Goal: Information Seeking & Learning: Check status

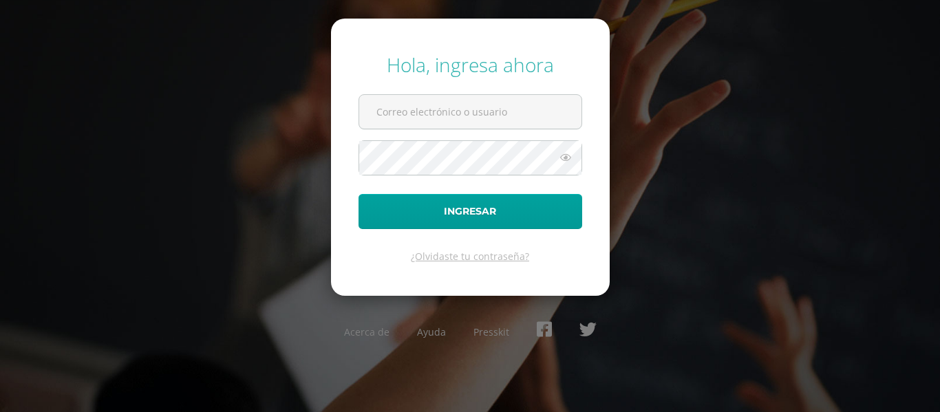
type input "lamoralesr@sagradocorazon.edu.gt"
click at [561, 164] on icon at bounding box center [566, 157] width 18 height 17
click at [561, 164] on icon at bounding box center [564, 157] width 19 height 17
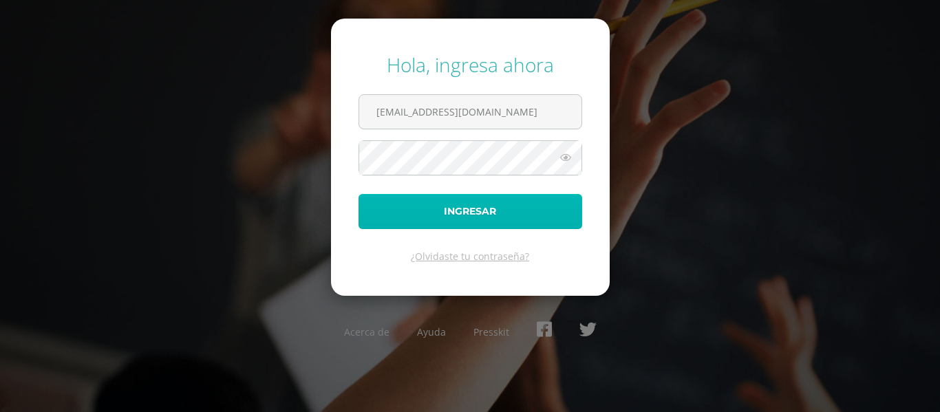
click at [529, 219] on button "Ingresar" at bounding box center [470, 211] width 224 height 35
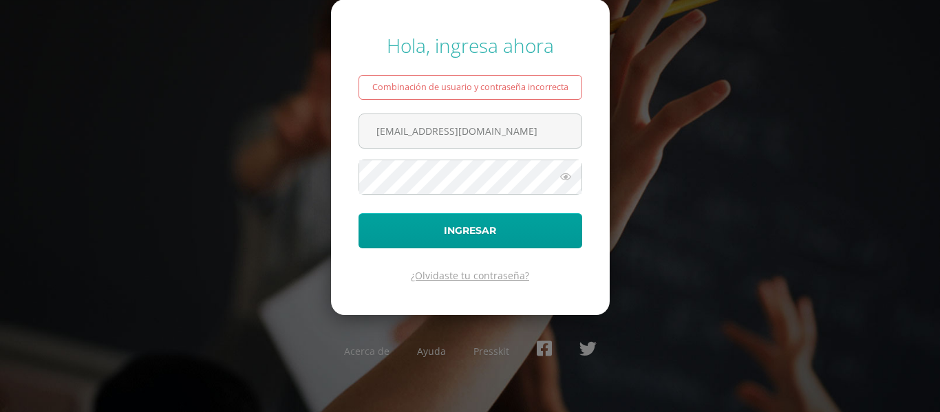
click at [464, 280] on link "¿Olvidaste tu contraseña?" at bounding box center [470, 275] width 118 height 13
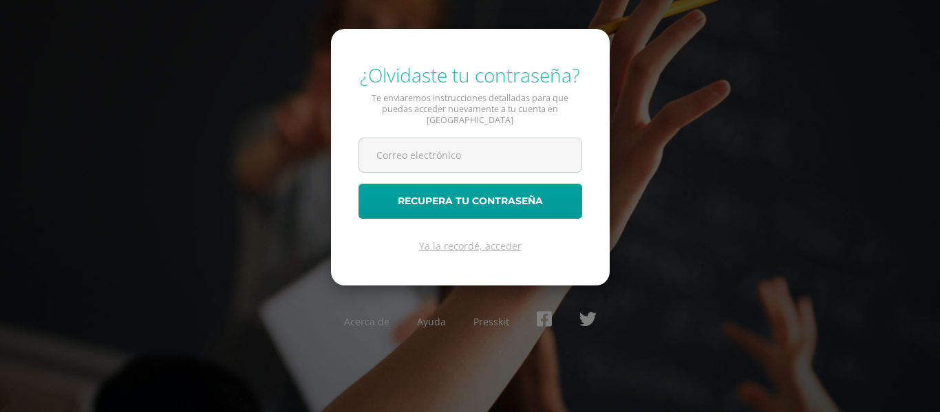
type input "[EMAIL_ADDRESS][DOMAIN_NAME]"
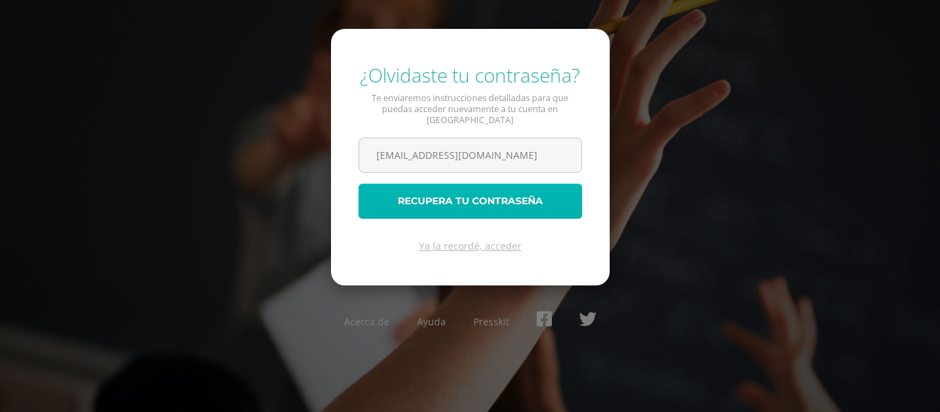
click at [440, 200] on button "Recupera tu contraseña" at bounding box center [470, 201] width 224 height 35
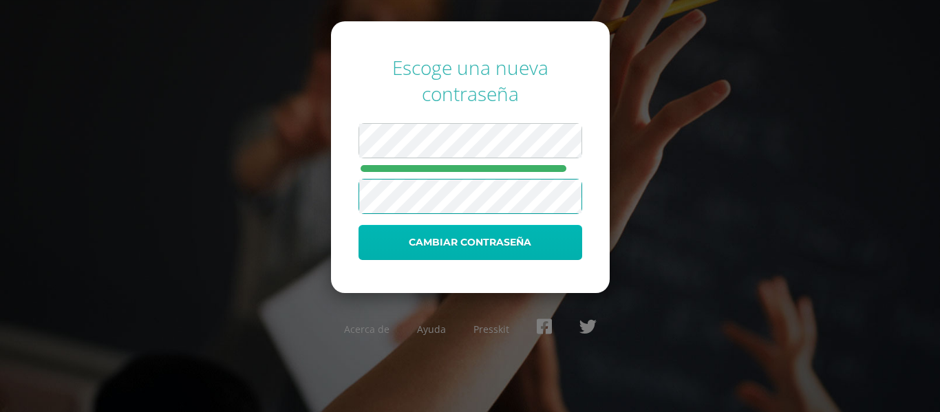
click at [393, 233] on button "Cambiar contraseña" at bounding box center [470, 242] width 224 height 35
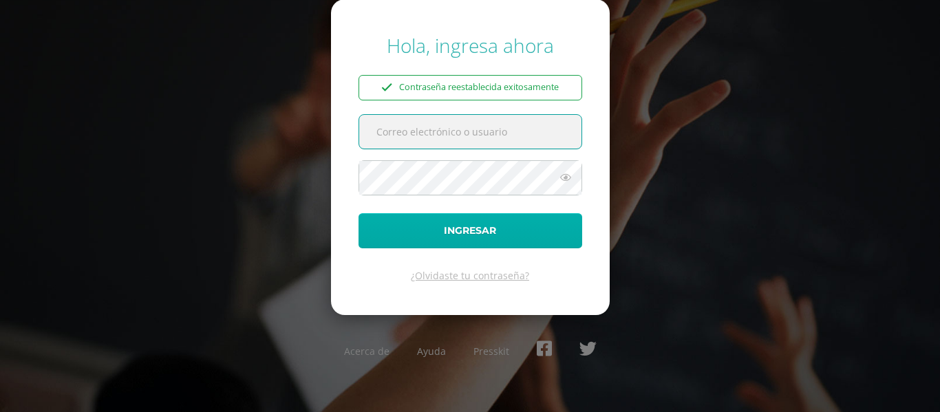
type input "[EMAIL_ADDRESS][DOMAIN_NAME]"
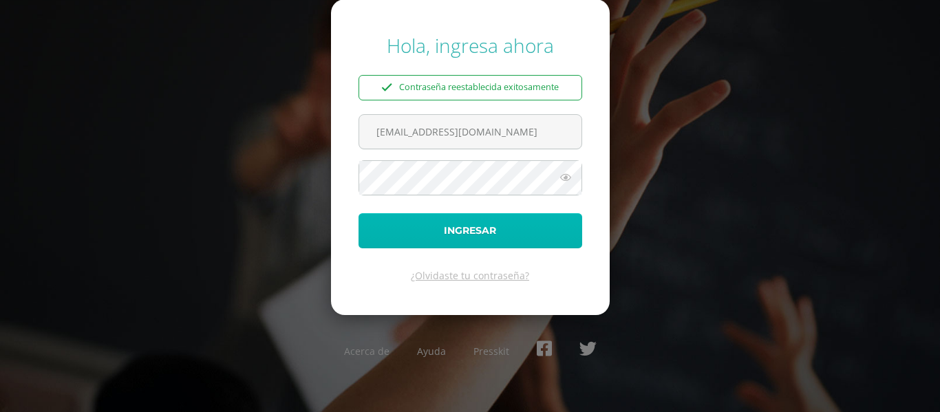
click at [506, 233] on button "Ingresar" at bounding box center [470, 230] width 224 height 35
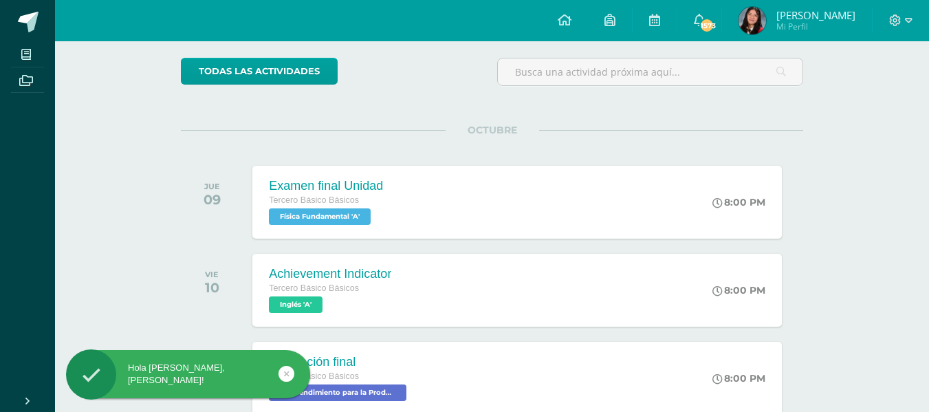
scroll to position [111, 0]
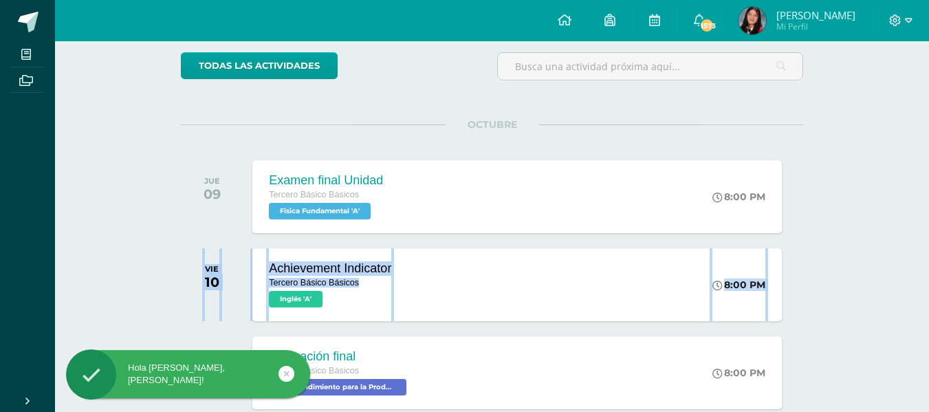
drag, startPoint x: 925, startPoint y: 276, endPoint x: 939, endPoint y: 133, distance: 143.8
click at [929, 144] on html "Hola [PERSON_NAME], [PERSON_NAME]! Mis cursos Archivos Cerrar panel Artes Plást…" at bounding box center [464, 276] width 929 height 775
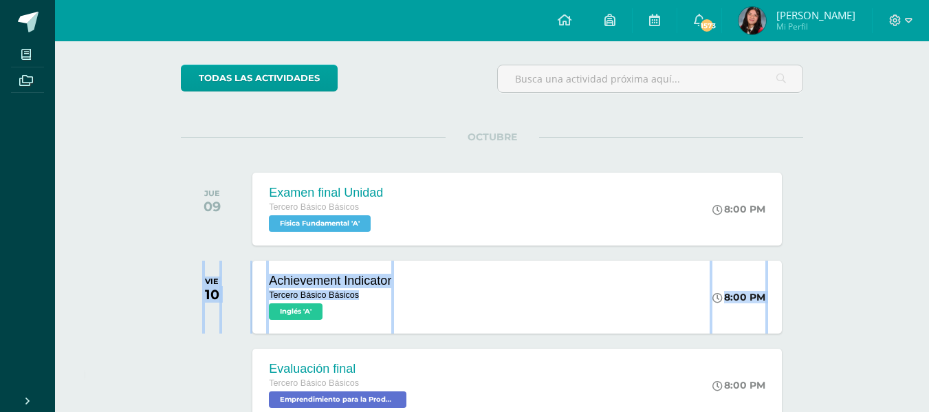
scroll to position [0, 0]
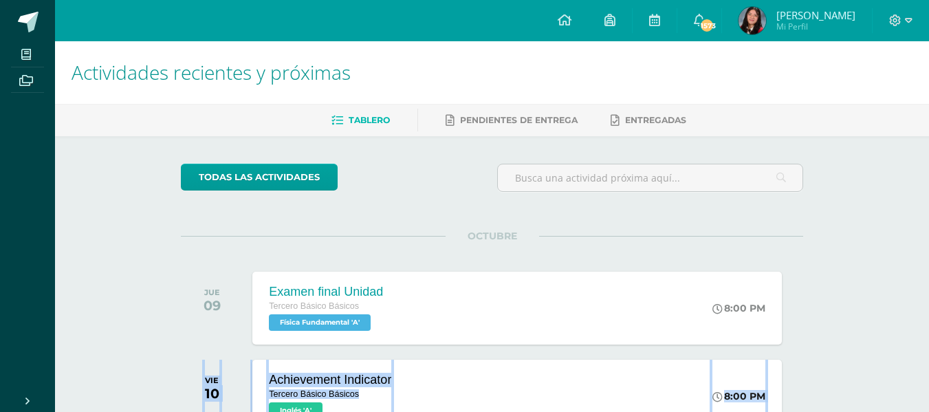
click at [794, 17] on span "[PERSON_NAME]" at bounding box center [816, 15] width 79 height 14
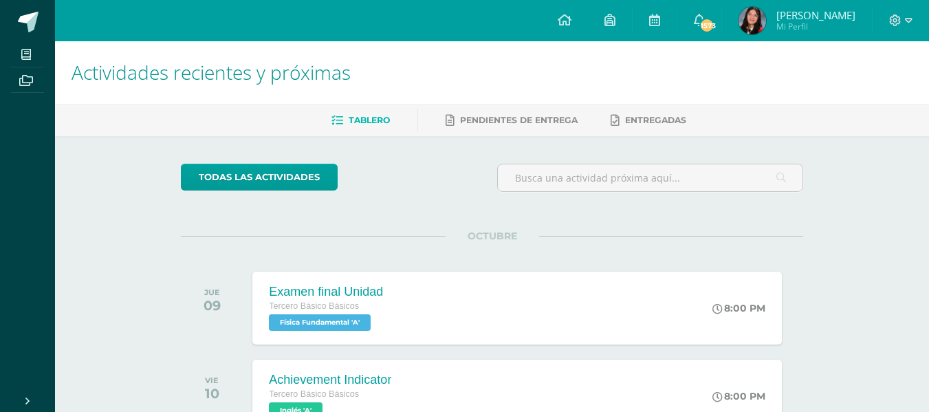
click at [801, 50] on h1 "Actividades recientes y próximas" at bounding box center [492, 72] width 841 height 63
click at [801, 30] on span "Mi Perfil" at bounding box center [816, 27] width 79 height 12
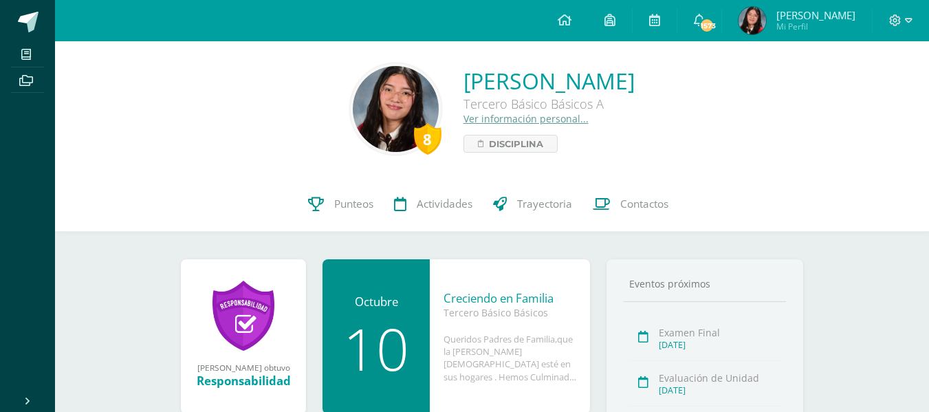
drag, startPoint x: 939, startPoint y: 25, endPoint x: 939, endPoint y: 2, distance: 23.4
click at [929, 3] on html "Mis cursos Archivos Cerrar panel Artes Plásticas Tercero Básico Básicos "A" Com…" at bounding box center [464, 337] width 929 height 674
click at [363, 197] on span "Punteos" at bounding box center [353, 204] width 39 height 14
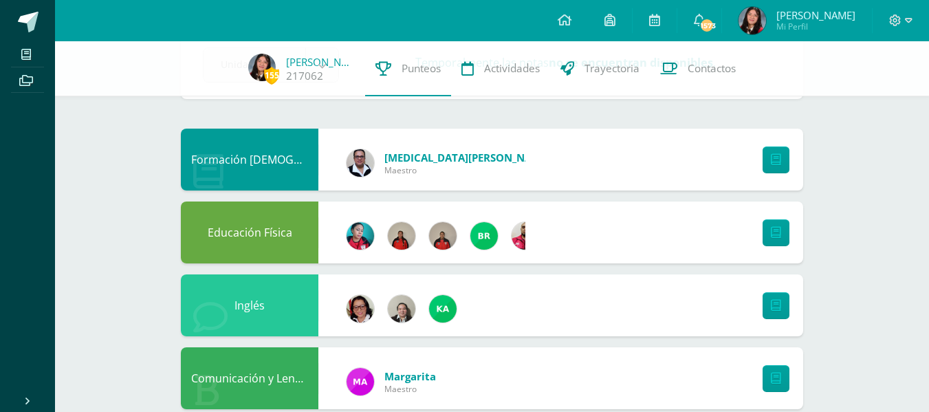
scroll to position [89, 0]
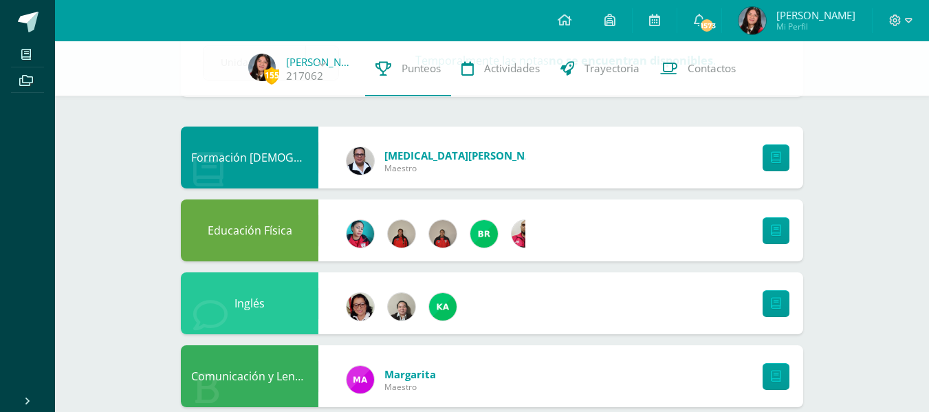
drag, startPoint x: 939, startPoint y: 90, endPoint x: 830, endPoint y: 122, distance: 113.2
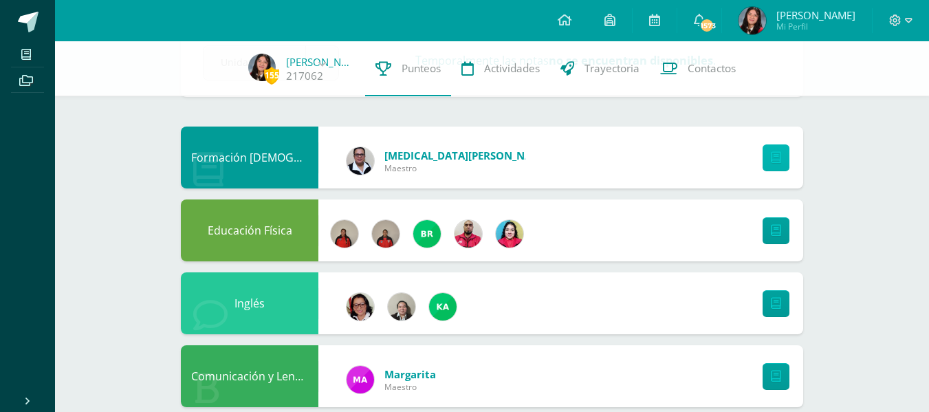
scroll to position [0, 83]
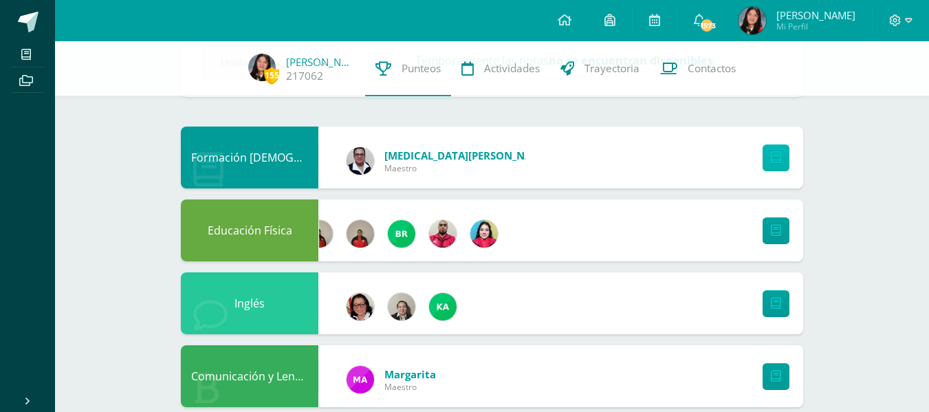
click at [765, 156] on link at bounding box center [776, 157] width 27 height 27
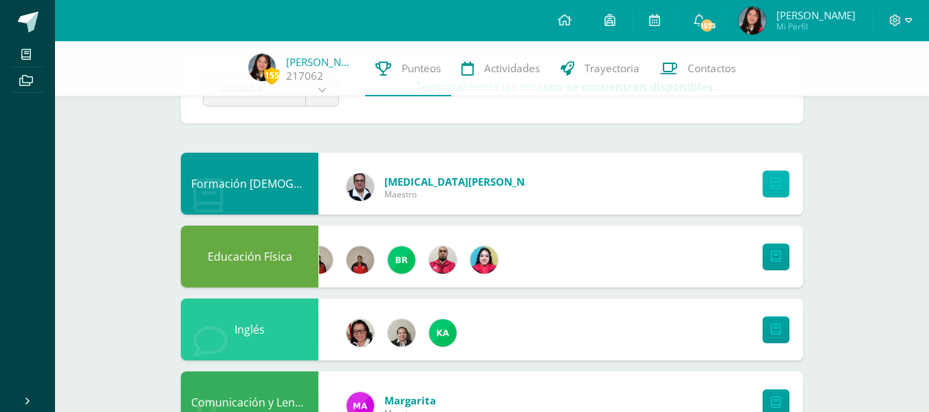
scroll to position [0, 0]
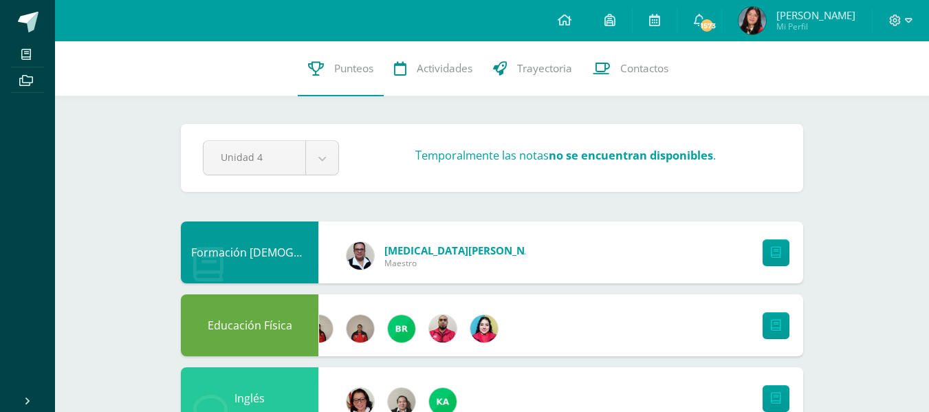
drag, startPoint x: 536, startPoint y: 138, endPoint x: 537, endPoint y: 144, distance: 6.9
click at [536, 139] on div "Pendiente Unidad 4 Unidad 1 Unidad 2 Unidad 3 Unidad 4 Temporalmente las notas …" at bounding box center [492, 158] width 623 height 68
click at [541, 161] on h3 "Temporalmente las notas no se encuentran disponibles ." at bounding box center [566, 155] width 301 height 15
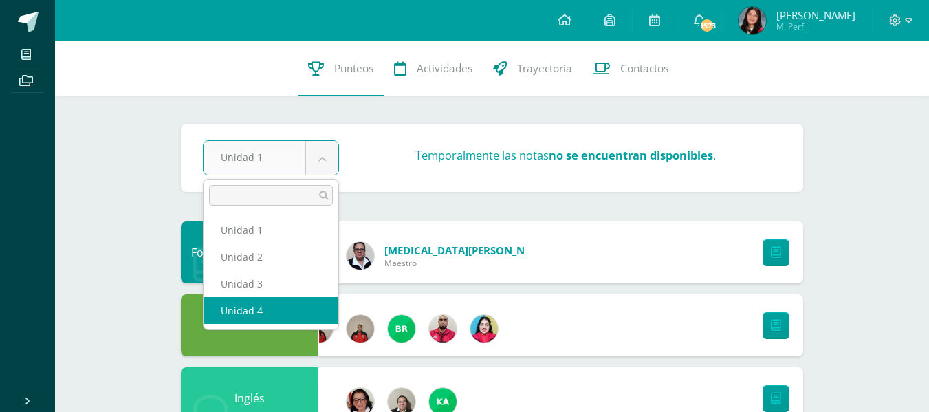
select select "Unidad 4"
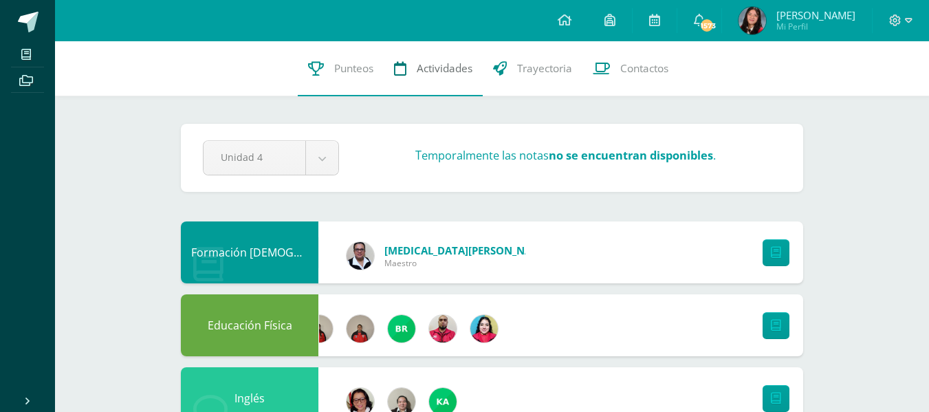
click at [442, 66] on span "Actividades" at bounding box center [445, 68] width 56 height 14
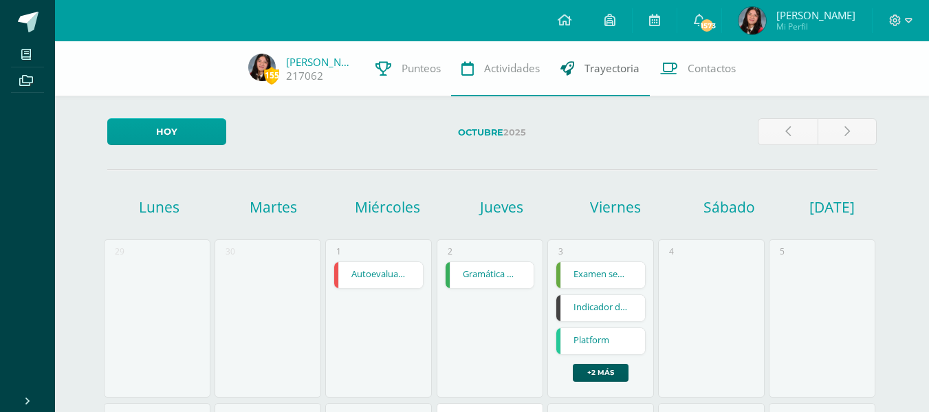
click at [616, 62] on span "Trayectoria" at bounding box center [612, 68] width 55 height 14
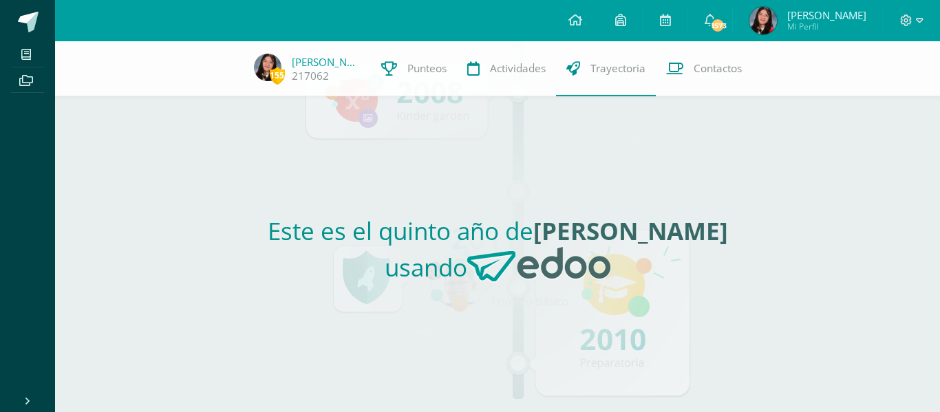
drag, startPoint x: 939, startPoint y: 120, endPoint x: 869, endPoint y: 119, distance: 70.2
click at [939, 133] on div "155 Lucía Morales 217062 Punteos Actividades Trayectoria Contactos Este es el q…" at bounding box center [497, 226] width 885 height 371
drag, startPoint x: 939, startPoint y: 107, endPoint x: 727, endPoint y: 138, distance: 214.1
click at [931, 188] on div "155 Lucía Morales 217062 Punteos Actividades Trayectoria Contactos Este es el q…" at bounding box center [497, 226] width 885 height 371
click at [424, 84] on link "Punteos" at bounding box center [414, 68] width 86 height 55
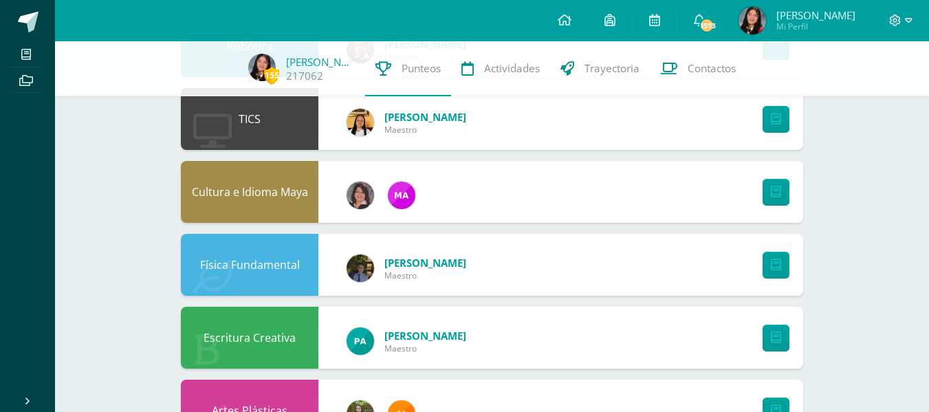
scroll to position [714, 0]
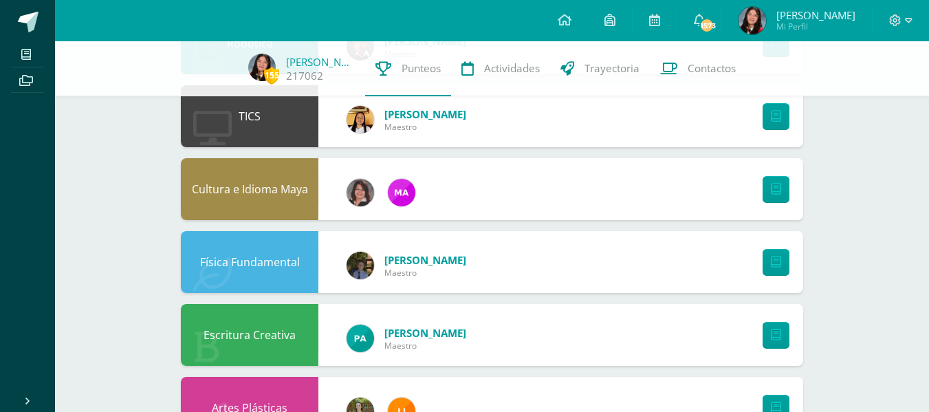
click at [731, 268] on div "Física Fundamental [PERSON_NAME] Maestro" at bounding box center [492, 262] width 623 height 62
